Goal: Information Seeking & Learning: Find specific page/section

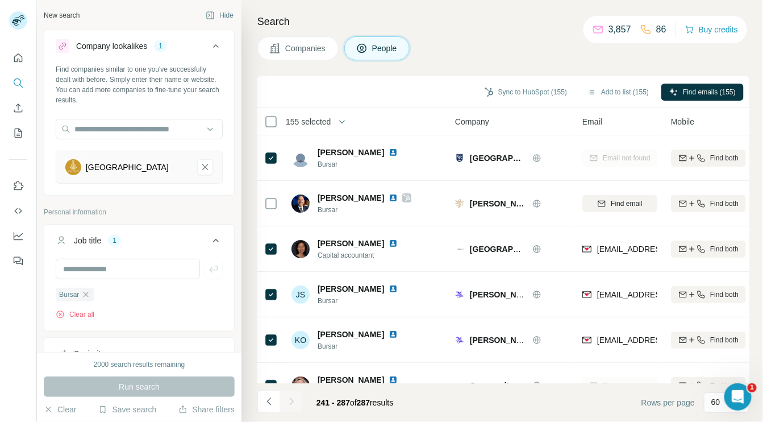
scroll to position [1575, 0]
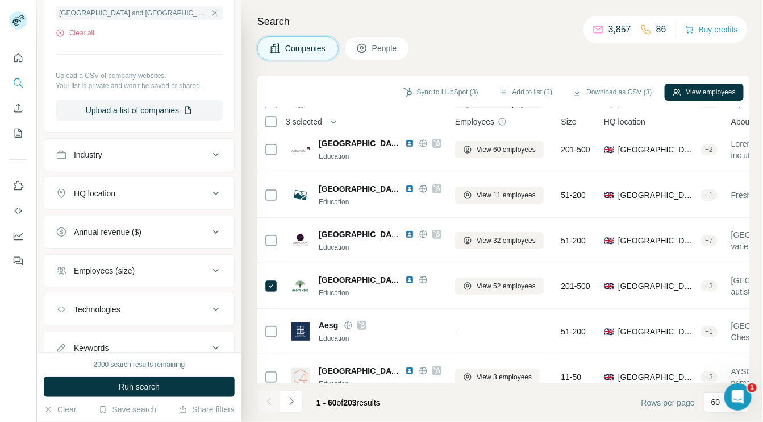
scroll to position [169, 0]
click at [213, 268] on icon at bounding box center [216, 269] width 6 height 3
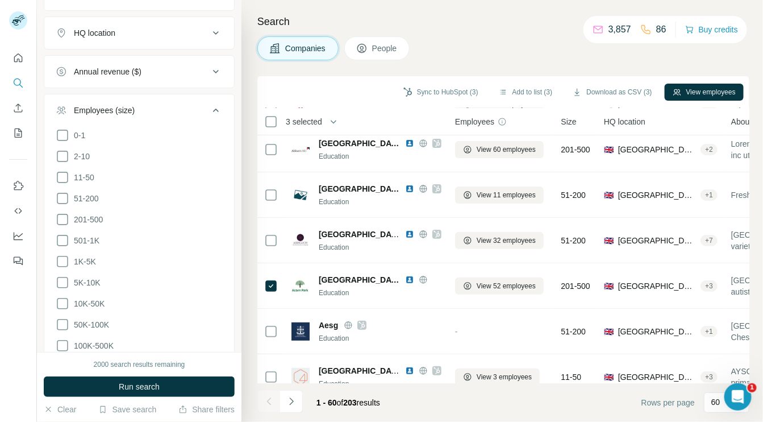
scroll to position [325, 0]
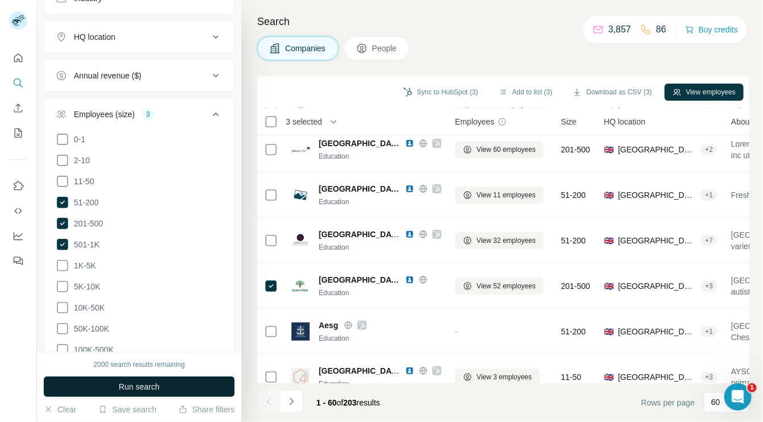
click at [131, 384] on span "Run search" at bounding box center [139, 386] width 41 height 11
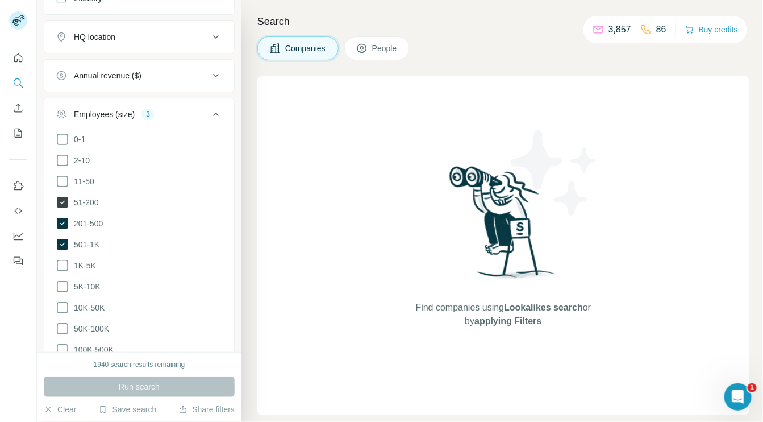
click at [64, 201] on icon at bounding box center [62, 202] width 11 height 11
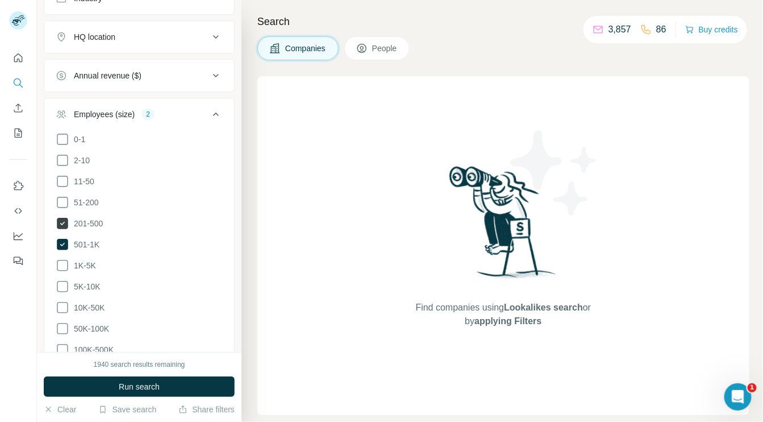
click at [61, 220] on icon at bounding box center [62, 223] width 11 height 11
click at [63, 241] on icon at bounding box center [62, 244] width 11 height 11
